Goal: Information Seeking & Learning: Learn about a topic

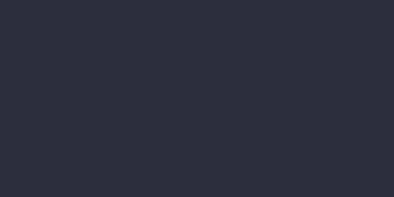
select select "finances"
select select "job"
select select "revrec"
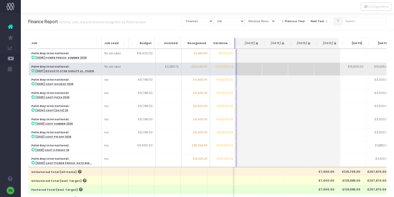
scroll to position [402, 0]
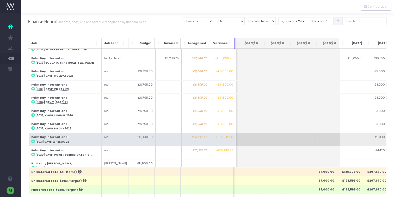
click at [58, 140] on abbr "[3031] Cavit x Prego 26" at bounding box center [52, 141] width 34 height 3
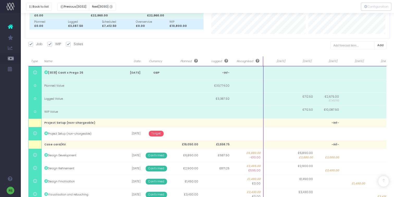
scroll to position [179, 0]
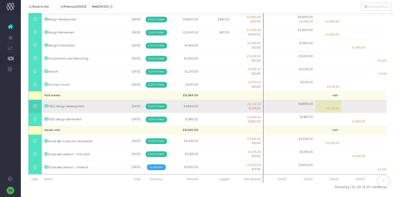
click at [331, 108] on span "£6,140.00" at bounding box center [333, 108] width 14 height 4
type input "6140"
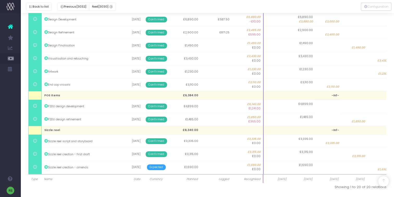
click at [328, 102] on input at bounding box center [328, 106] width 26 height 13
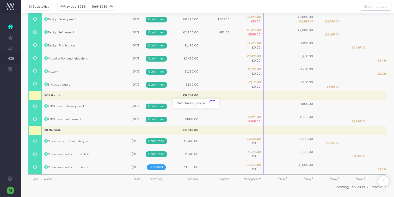
click at [324, 105] on div at bounding box center [197, 98] width 394 height 197
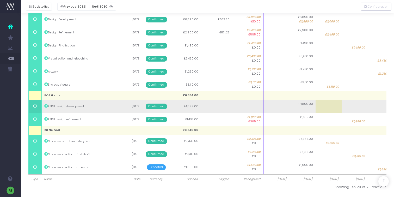
click at [330, 108] on td at bounding box center [329, 106] width 26 height 13
type input "4899"
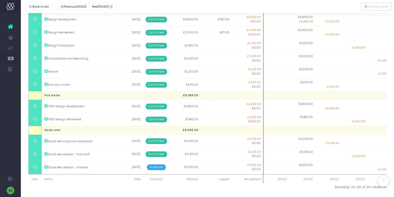
click at [364, 121] on span "£1,850.00" at bounding box center [359, 121] width 14 height 4
type input "1850"
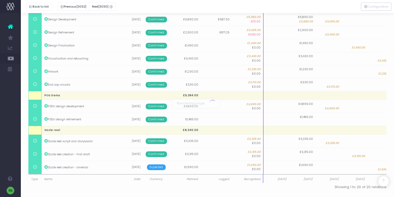
click at [360, 122] on div at bounding box center [197, 98] width 394 height 197
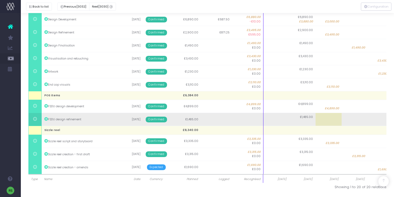
click at [355, 119] on td at bounding box center [355, 119] width 26 height 13
type input "1485"
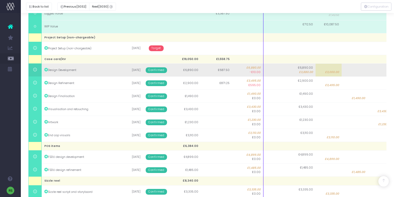
scroll to position [128, 0]
click at [330, 72] on span "£3,000.00" at bounding box center [332, 72] width 14 height 4
type input "3000"
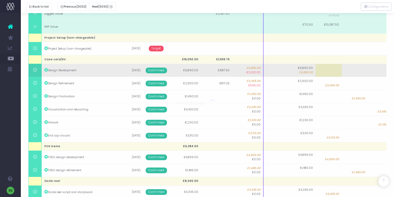
click at [336, 70] on td at bounding box center [329, 70] width 26 height 13
type input "3010"
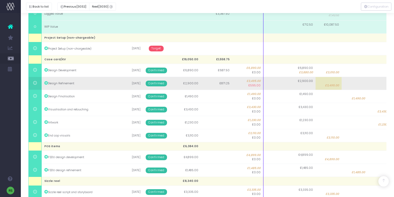
click at [328, 83] on td "£3,495.00" at bounding box center [329, 83] width 26 height 13
type input "3495"
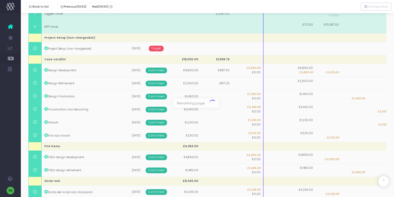
click at [325, 90] on div at bounding box center [197, 98] width 394 height 197
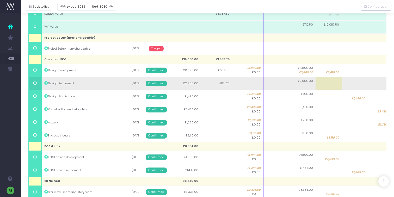
click at [330, 85] on td at bounding box center [329, 83] width 26 height 13
type input "2900"
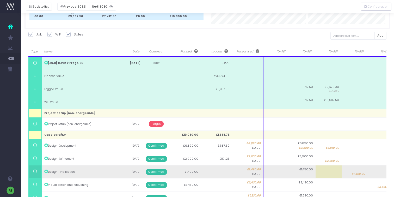
scroll to position [52, 0]
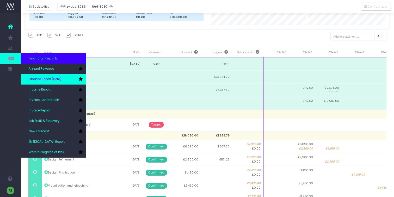
click at [55, 74] on link "Finance Report (Beta)" at bounding box center [53, 79] width 65 height 10
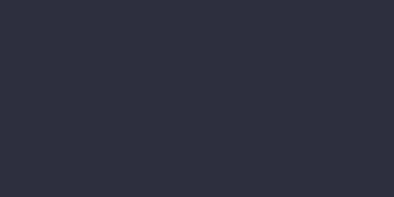
select select "finances"
select select "job"
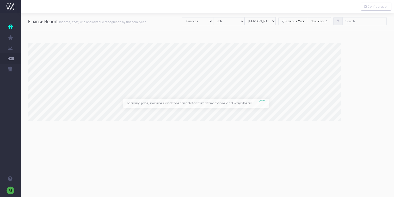
select select "revrec"
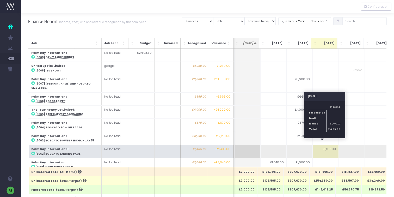
click at [330, 146] on td "£1,405.00" at bounding box center [326, 151] width 26 height 13
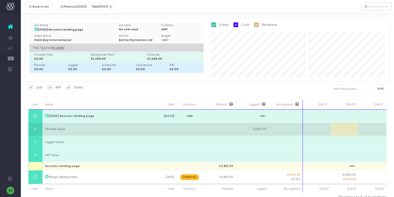
scroll to position [10, 0]
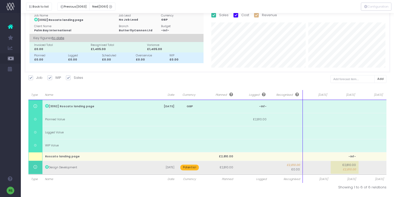
click at [353, 171] on span "£2,810.00" at bounding box center [349, 169] width 13 height 4
type input "2810"
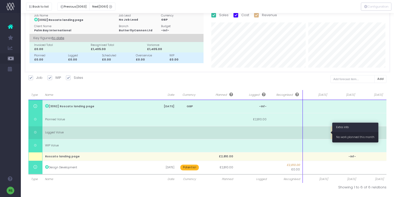
type input "2810"
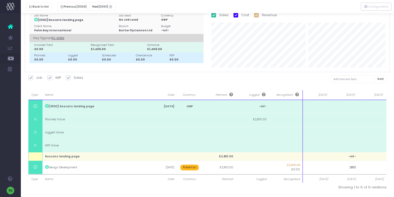
click at [318, 83] on div "Job WIP Sales Costs Quotes" at bounding box center [207, 80] width 359 height 11
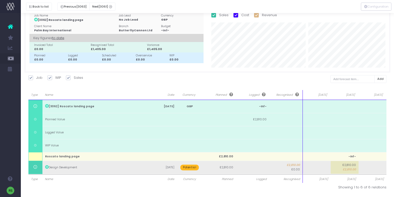
click at [354, 170] on span "£2,810.00" at bounding box center [349, 169] width 13 height 4
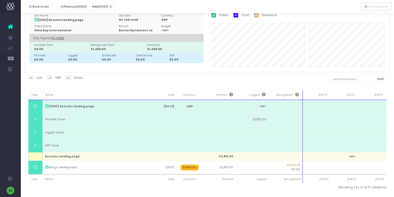
click at [309, 75] on body "Oh my... this is bad. wayahead wasn't able to load this page. Please contact su…" at bounding box center [197, 88] width 394 height 197
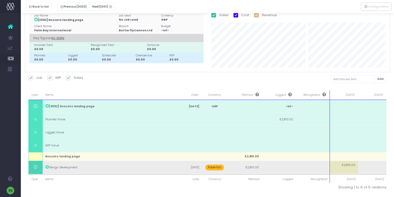
click at [346, 169] on td "£2,810.00" at bounding box center [344, 167] width 28 height 13
type input "2810"
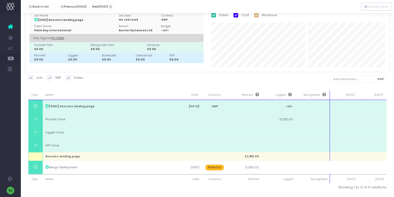
click at [314, 67] on div "Job Name [3062] Roscato landing page Job Lead No Job Lead Currency GBP Client N…" at bounding box center [208, 40] width 367 height 65
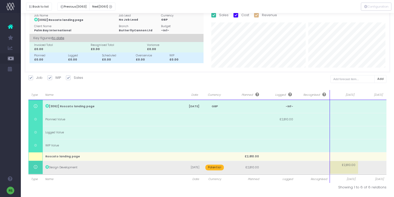
click at [349, 168] on td "£2,810.00" at bounding box center [344, 167] width 28 height 13
type input "2810"
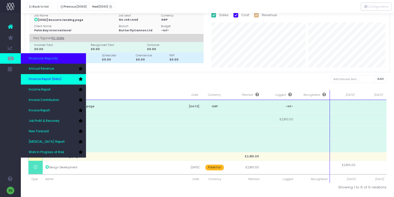
click at [47, 79] on span "Finance Report (Beta)" at bounding box center [45, 79] width 33 height 5
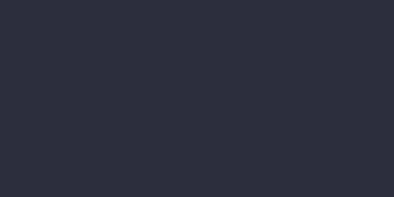
select select "finances"
select select "job"
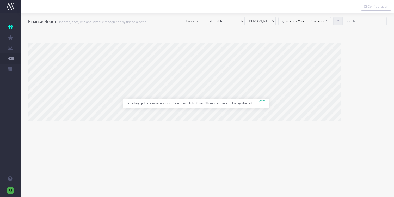
select select "revrec"
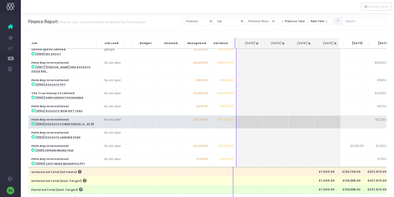
scroll to position [22, 0]
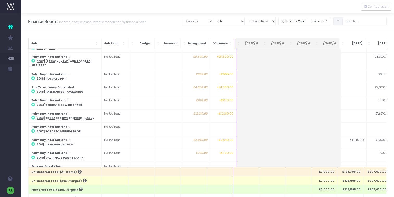
click at [77, 45] on span "Job" at bounding box center [62, 43] width 63 height 4
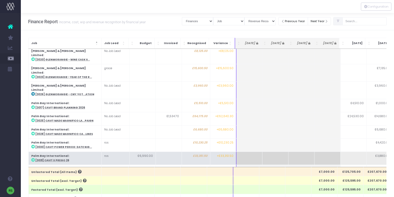
scroll to position [235, 0]
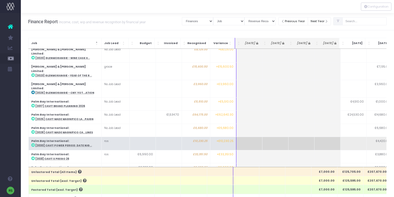
click at [81, 137] on td "Palm Bay International : [3030] Cavit Power Period: Date Nig..." at bounding box center [64, 143] width 73 height 13
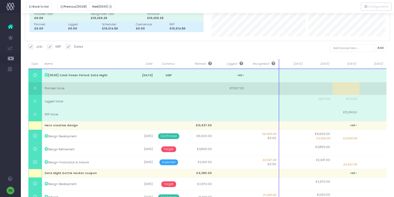
scroll to position [70, 0]
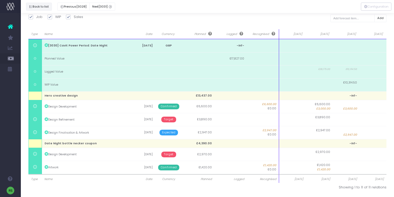
click at [39, 7] on button "Back to list" at bounding box center [39, 7] width 26 height 8
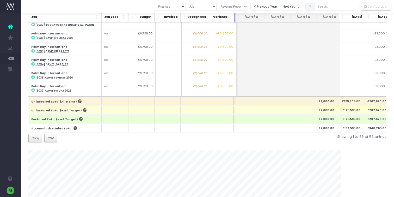
scroll to position [368, 0]
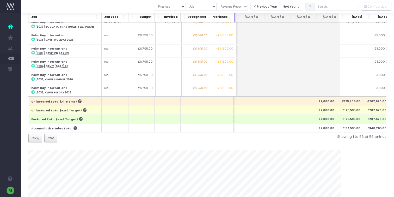
click at [73, 18] on span "Job" at bounding box center [62, 17] width 63 height 4
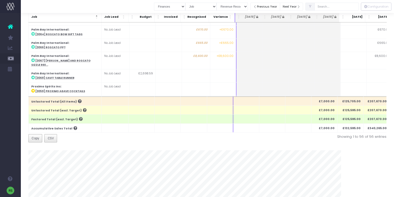
scroll to position [591, 0]
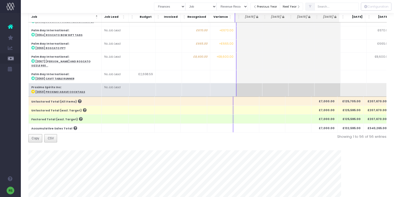
click at [63, 90] on abbr "[3059] Proximo Agave Cocktails" at bounding box center [60, 91] width 50 height 3
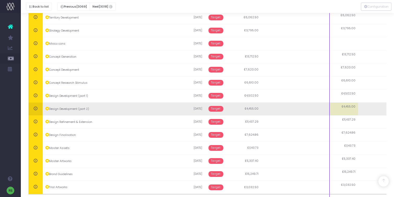
scroll to position [184, 0]
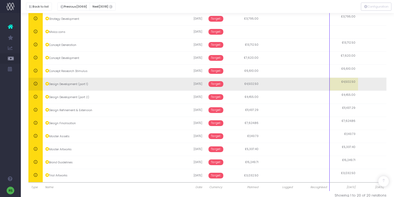
click at [217, 85] on span "Target" at bounding box center [216, 84] width 15 height 6
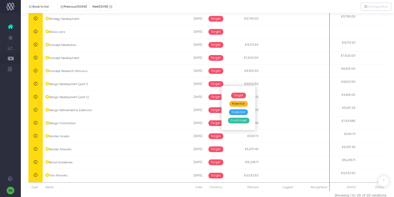
click at [242, 121] on span "Confirmed" at bounding box center [238, 121] width 21 height 6
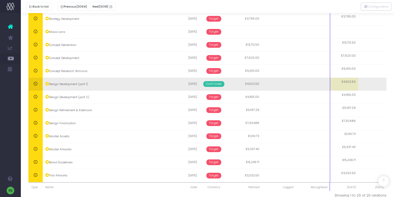
click at [210, 84] on span "Confirmed" at bounding box center [213, 84] width 21 height 6
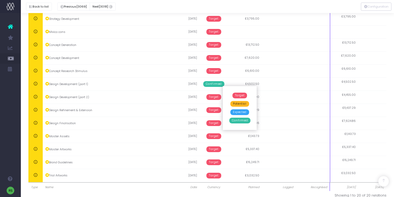
click at [238, 103] on span "Potential" at bounding box center [240, 104] width 19 height 6
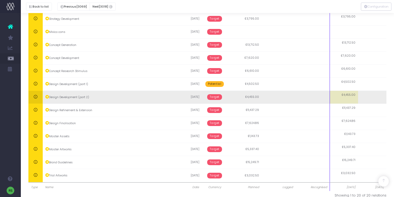
click at [218, 98] on span "Target" at bounding box center [214, 97] width 15 height 6
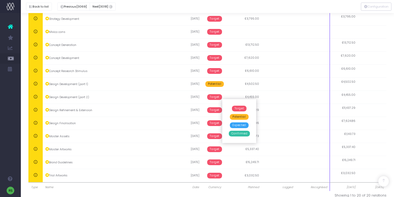
click at [234, 115] on span "Potential" at bounding box center [239, 117] width 19 height 6
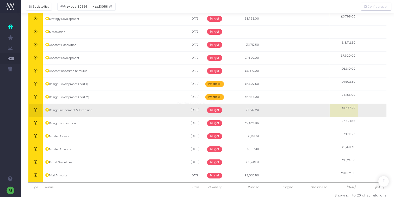
click at [217, 111] on span "Target" at bounding box center [214, 110] width 15 height 6
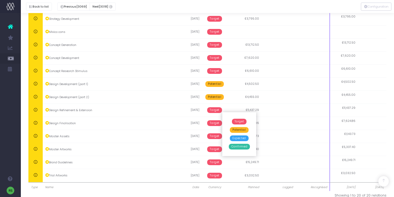
click at [237, 130] on span "Potential" at bounding box center [239, 130] width 19 height 6
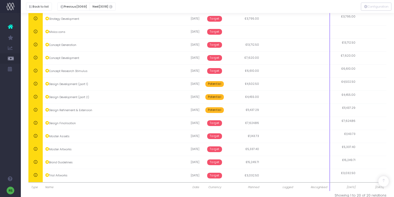
click at [217, 122] on span "Target" at bounding box center [214, 123] width 15 height 6
click at [241, 141] on span "Potential" at bounding box center [239, 143] width 19 height 6
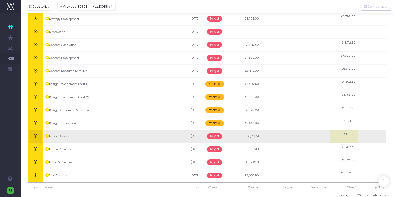
click at [218, 137] on span "Target" at bounding box center [214, 136] width 15 height 6
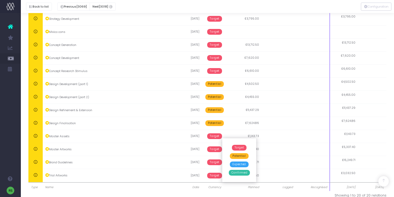
click at [238, 153] on span "Potential" at bounding box center [239, 156] width 19 height 6
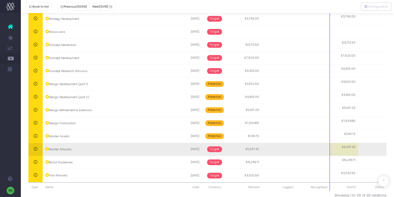
click at [218, 149] on span "Target" at bounding box center [214, 149] width 15 height 6
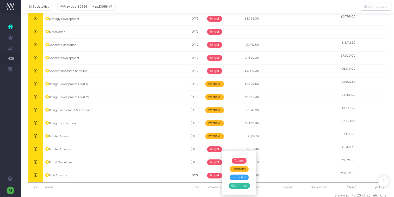
click at [235, 169] on span "Potential" at bounding box center [239, 169] width 19 height 6
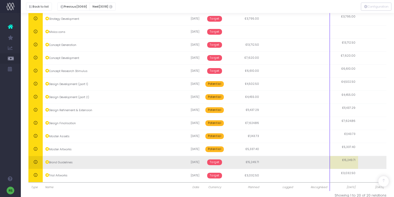
click at [218, 162] on span "Target" at bounding box center [214, 162] width 15 height 6
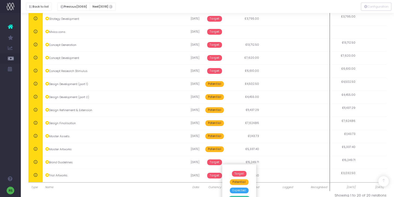
click at [237, 181] on span "Potential" at bounding box center [239, 182] width 19 height 6
click at [213, 174] on span "Target" at bounding box center [214, 176] width 15 height 6
click at [237, 194] on span "Potential" at bounding box center [239, 195] width 19 height 6
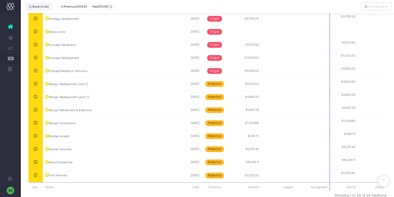
click at [31, 7] on icon "button" at bounding box center [31, 7] width 4 height 0
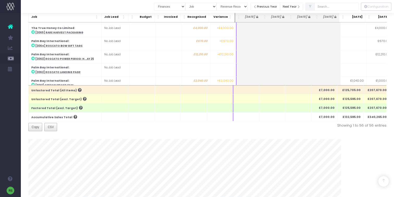
scroll to position [0, 0]
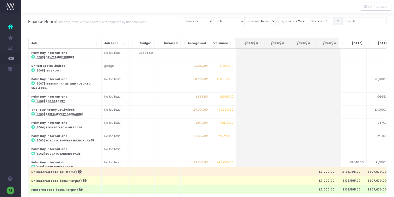
click at [74, 42] on span "Job" at bounding box center [62, 43] width 63 height 4
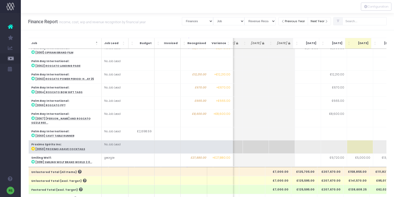
scroll to position [0, 46]
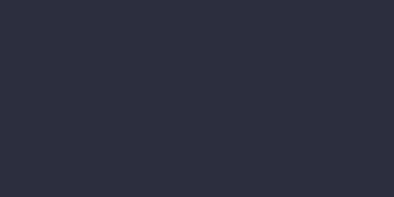
select select "finances"
select select "job"
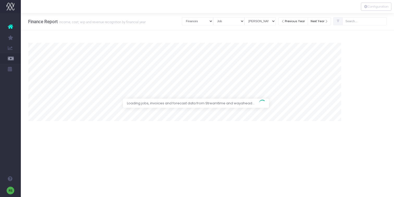
select select "revrec"
